Goal: Information Seeking & Learning: Learn about a topic

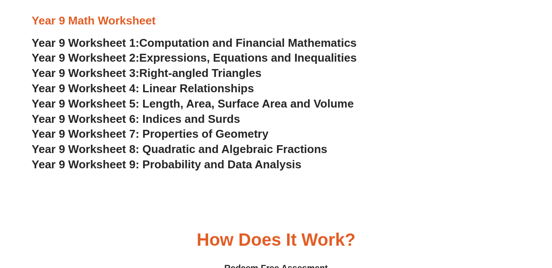
scroll to position [2487, 0]
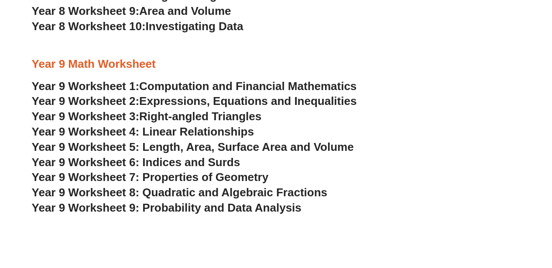
click at [155, 88] on span "Computation and Financial Mathematics" at bounding box center [247, 85] width 217 height 13
click at [244, 101] on span "Expressions, Equations and Inequalities" at bounding box center [247, 100] width 217 height 13
click at [232, 117] on span "Right-angled Triangles" at bounding box center [200, 116] width 122 height 13
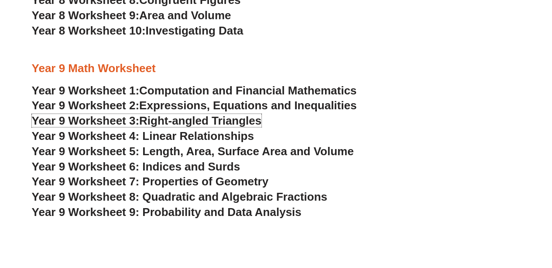
scroll to position [2477, 0]
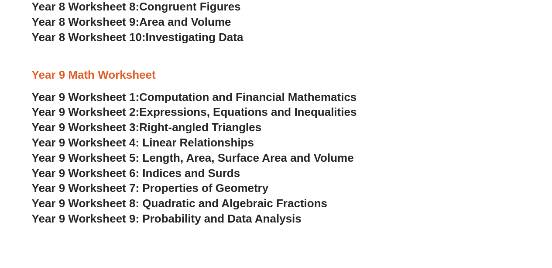
click at [178, 142] on span "Year 9 Worksheet 4: Linear Relationships" at bounding box center [143, 141] width 222 height 13
click at [224, 154] on span "Year 9 Worksheet 5: Length, Area, Surface Area and Volume" at bounding box center [193, 157] width 322 height 13
click at [191, 174] on span "Year 9 Worksheet 6: Indices and Surds" at bounding box center [136, 172] width 209 height 13
click at [199, 189] on span "Year 9 Worksheet 7: Properties of Geometry" at bounding box center [150, 187] width 237 height 13
click at [199, 202] on span "Year 9 Worksheet 8: Quadratic and Algebraic Fractions" at bounding box center [179, 202] width 295 height 13
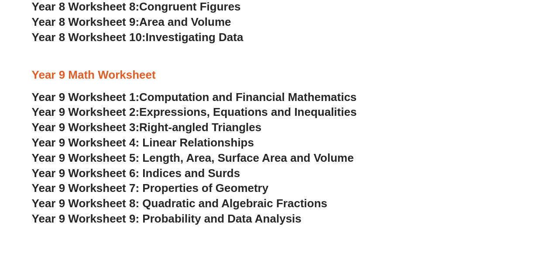
click at [180, 220] on span "Year 9 Worksheet 9: Probability and Data Analysis" at bounding box center [167, 217] width 270 height 13
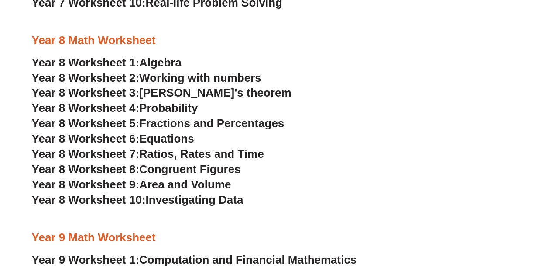
scroll to position [2302, 0]
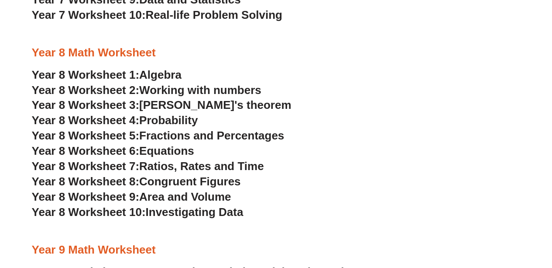
click at [155, 75] on span "Algebra" at bounding box center [160, 74] width 42 height 13
click at [194, 94] on span "Working with numbers" at bounding box center [200, 89] width 122 height 13
click at [180, 104] on span "[PERSON_NAME]'s theorem" at bounding box center [215, 104] width 152 height 13
click at [182, 120] on span "Probability" at bounding box center [168, 119] width 58 height 13
click at [193, 133] on span "Fractions and Percentages" at bounding box center [211, 135] width 145 height 13
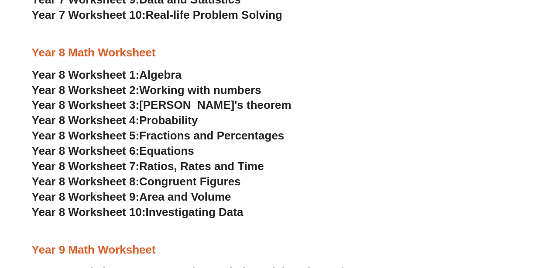
click at [182, 152] on span "Equations" at bounding box center [166, 150] width 55 height 13
click at [191, 165] on span "Ratios, Rates and Time" at bounding box center [201, 165] width 124 height 13
click at [176, 184] on span "Congruent Figures" at bounding box center [189, 180] width 101 height 13
click at [195, 197] on span "Area and Volume" at bounding box center [185, 195] width 92 height 13
click at [168, 212] on span "Investigating Data" at bounding box center [194, 211] width 98 height 13
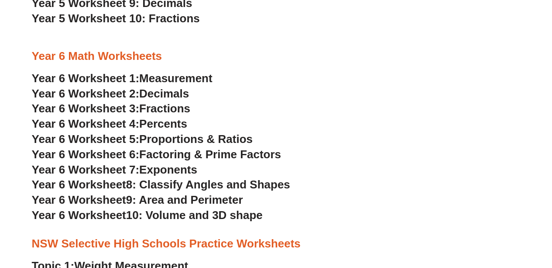
scroll to position [1604, 0]
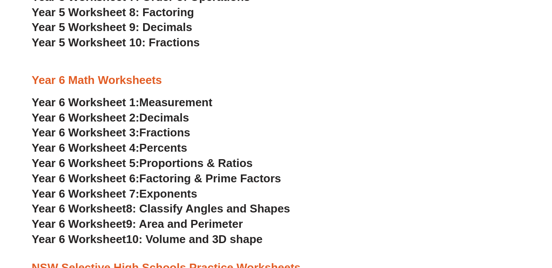
click at [182, 102] on span "Measurement" at bounding box center [175, 102] width 73 height 13
click at [168, 116] on span "Decimals" at bounding box center [164, 117] width 50 height 13
click at [159, 132] on span "Fractions" at bounding box center [164, 132] width 51 height 13
click at [172, 149] on span "Percents" at bounding box center [163, 147] width 48 height 13
click at [197, 167] on span "Proportions & Ratios" at bounding box center [195, 162] width 113 height 13
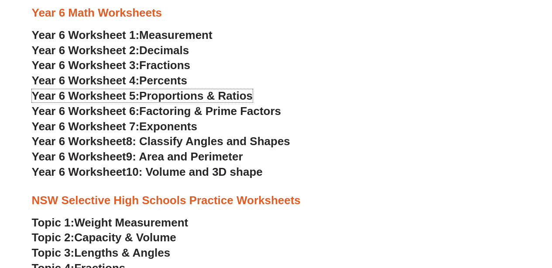
scroll to position [1691, 0]
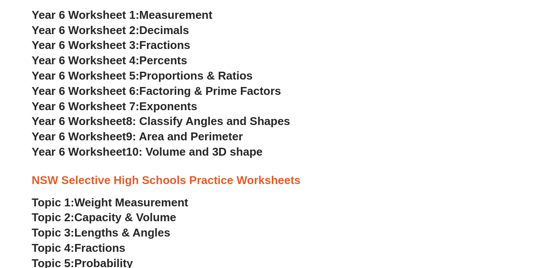
click at [241, 89] on span "Factoring & Prime Factors" at bounding box center [210, 90] width 142 height 13
click at [189, 106] on span "Exponents" at bounding box center [168, 106] width 58 height 13
click at [177, 118] on span "8: Classify Angles and Shapes" at bounding box center [208, 120] width 164 height 13
click at [188, 136] on span "9: Area and Perimeter" at bounding box center [184, 136] width 117 height 13
click at [182, 147] on span "10: Volume and 3D shape" at bounding box center [194, 151] width 137 height 13
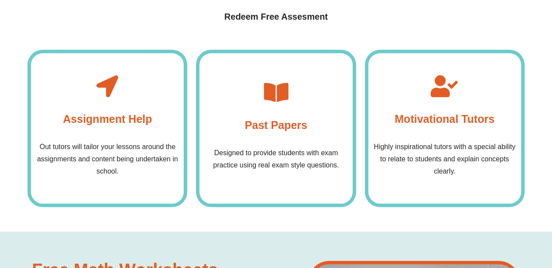
scroll to position [2782, 0]
